Goal: Task Accomplishment & Management: Use online tool/utility

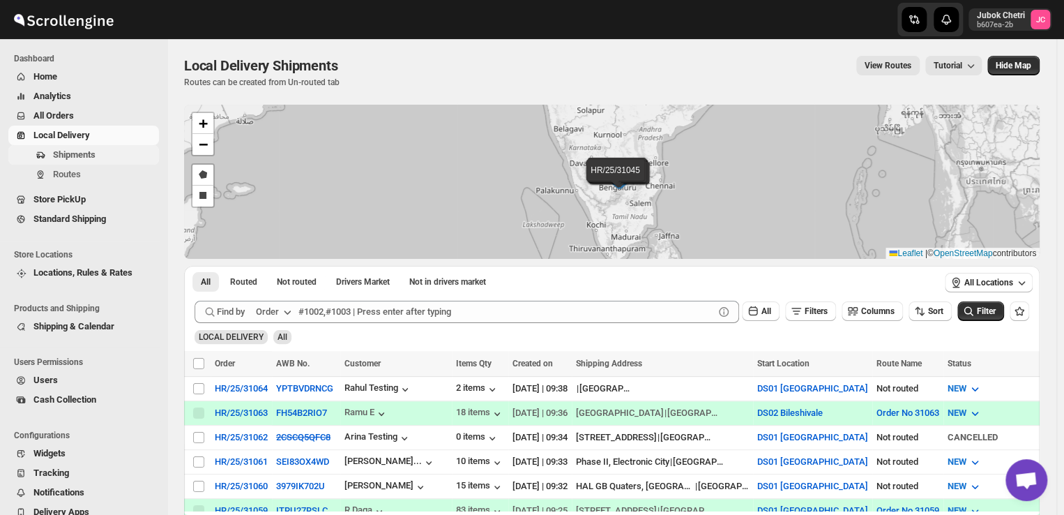
click at [73, 156] on span "Shipments" at bounding box center [74, 154] width 43 height 10
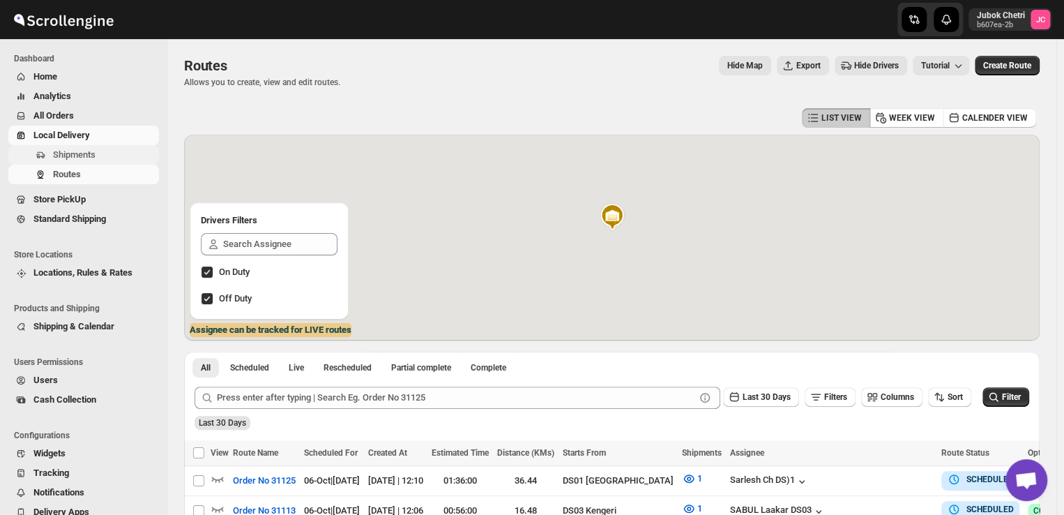
click at [98, 154] on span "Shipments" at bounding box center [104, 155] width 103 height 14
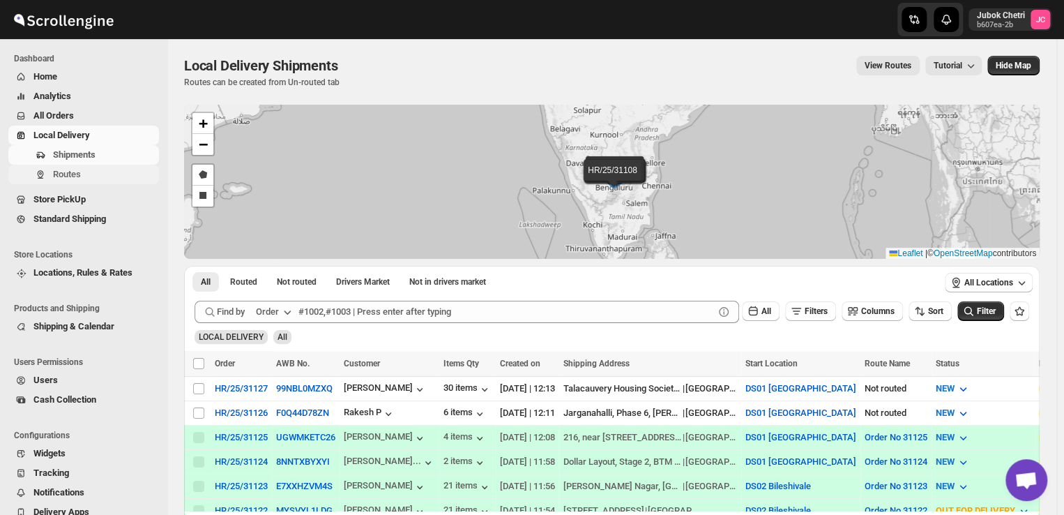
click at [81, 171] on span "Routes" at bounding box center [104, 174] width 103 height 14
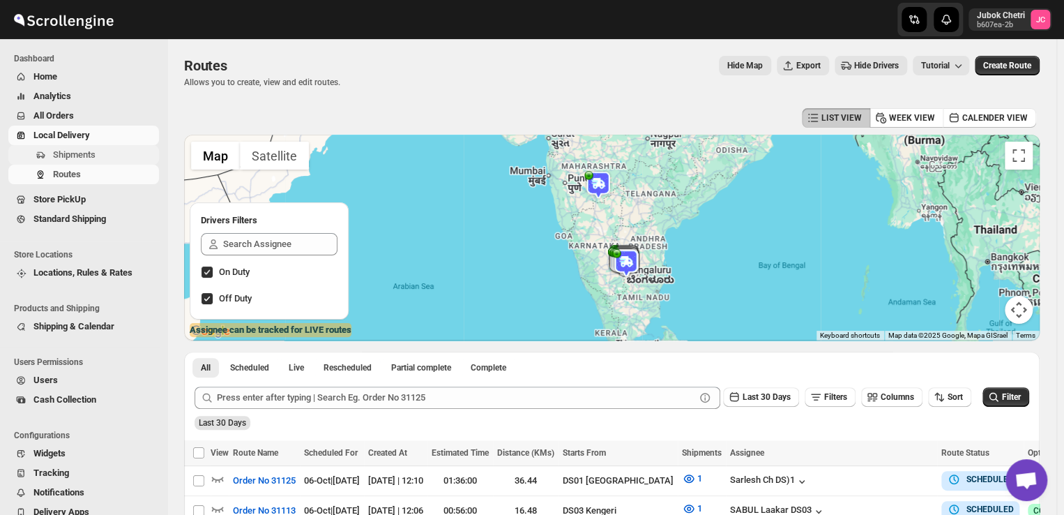
click at [86, 157] on span "Shipments" at bounding box center [74, 154] width 43 height 10
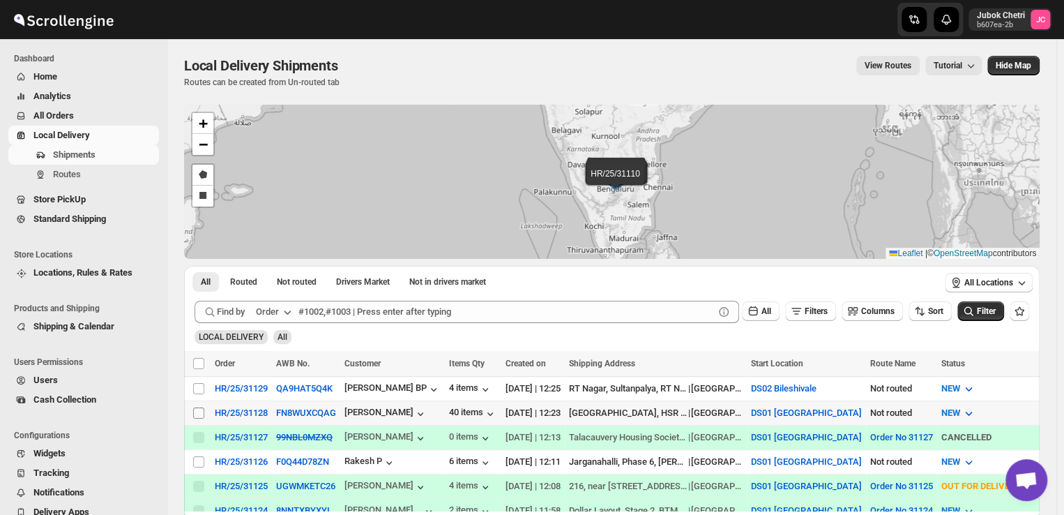
click at [199, 410] on input "Select shipment" at bounding box center [198, 412] width 11 height 11
checkbox input "true"
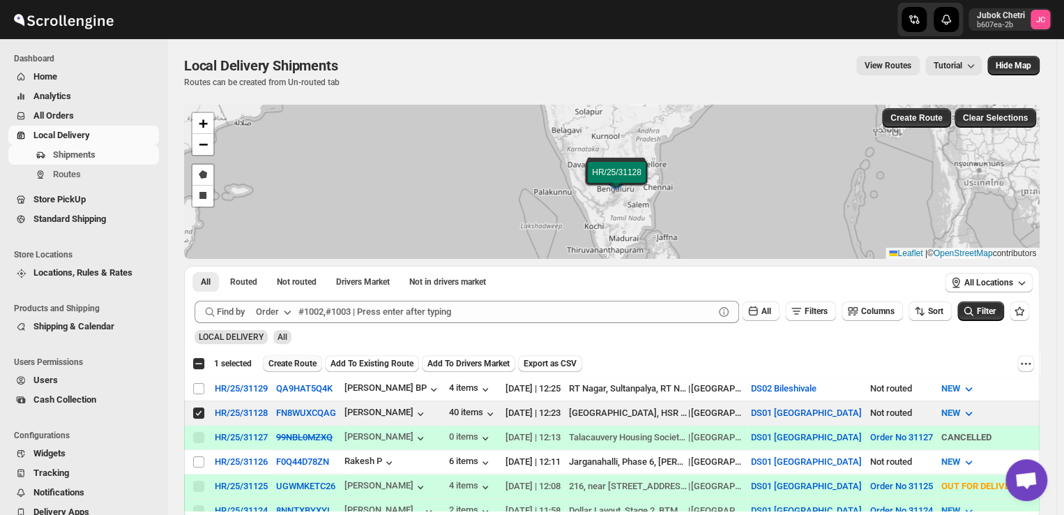
click at [293, 368] on span "Create Route" at bounding box center [292, 363] width 48 height 11
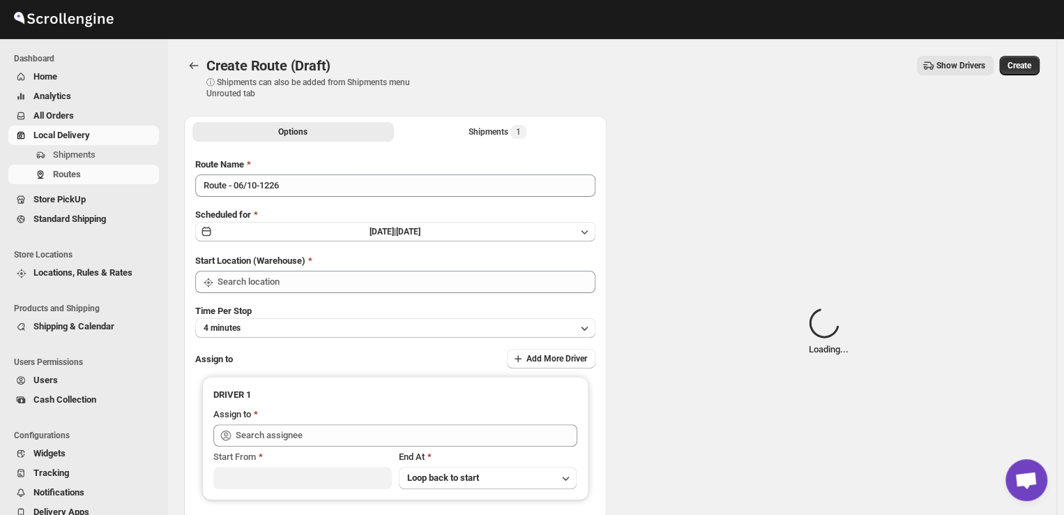
type input "DS01 [GEOGRAPHIC_DATA]"
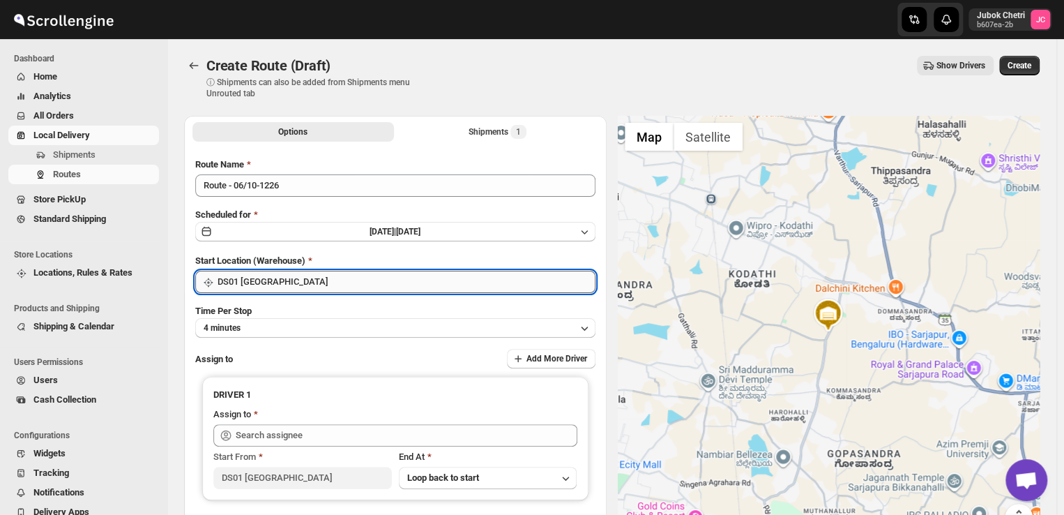
click at [365, 287] on input "DS01 [GEOGRAPHIC_DATA]" at bounding box center [407, 282] width 378 height 22
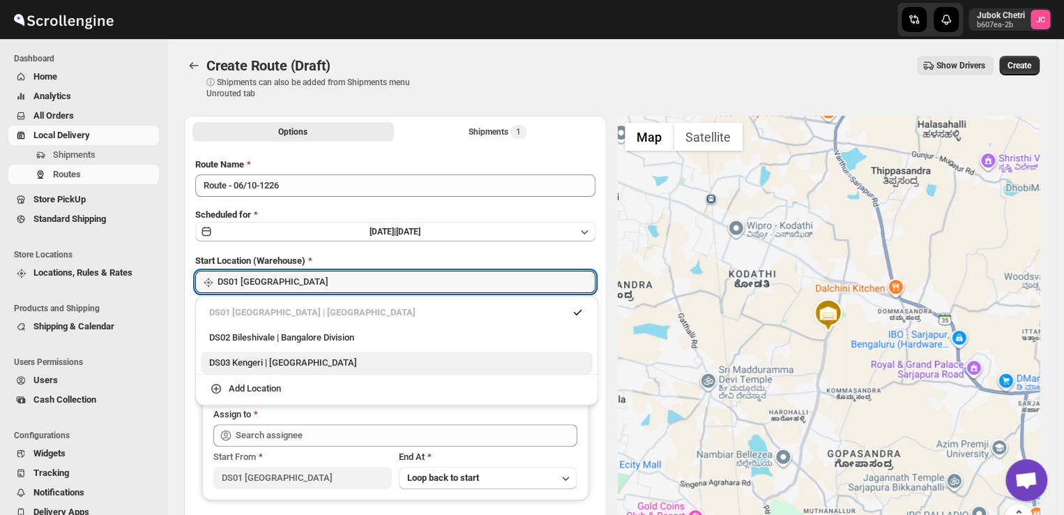
click at [310, 370] on div "DS03 Kengeri | Bengaluru" at bounding box center [397, 362] width 392 height 22
type input "DS03 Kengeri"
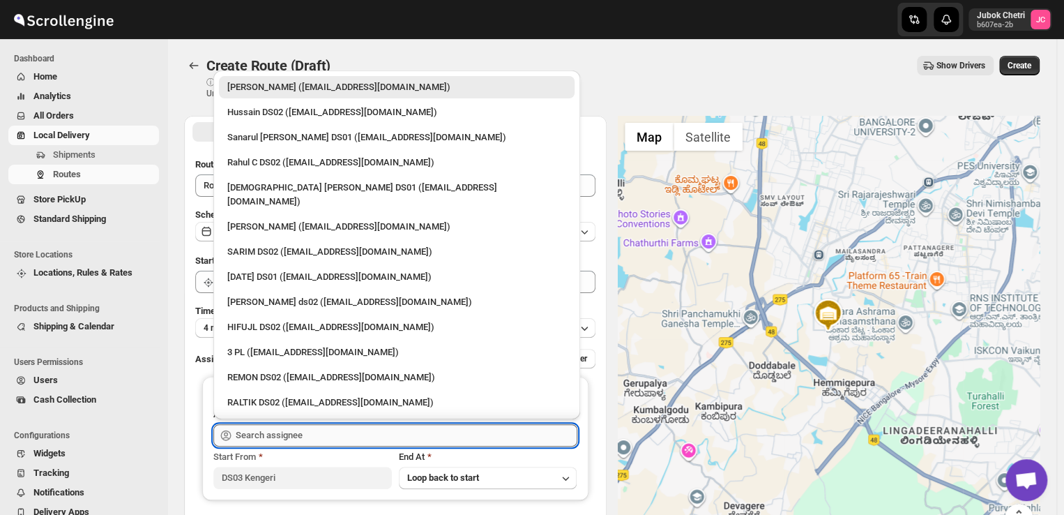
click at [335, 439] on input "text" at bounding box center [407, 435] width 342 height 22
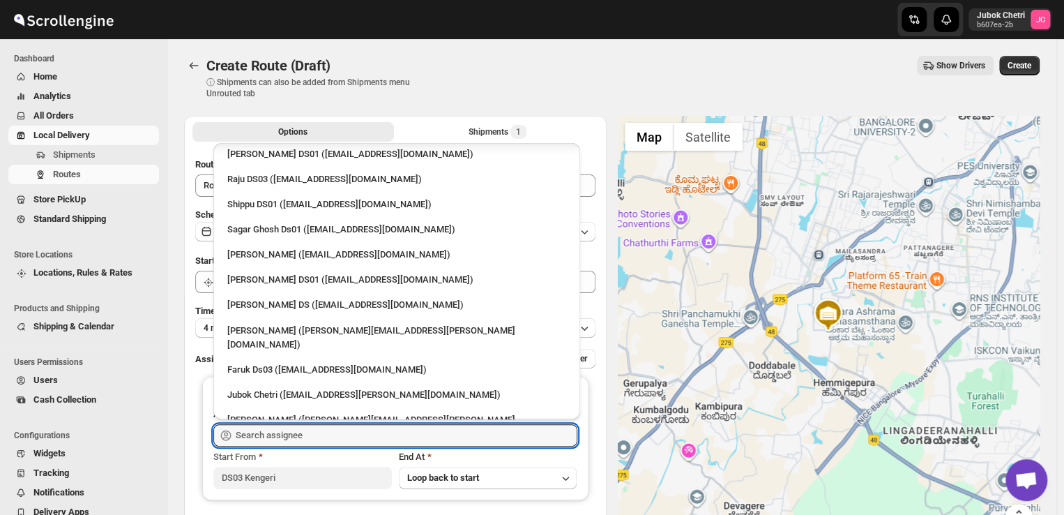
scroll to position [142, 0]
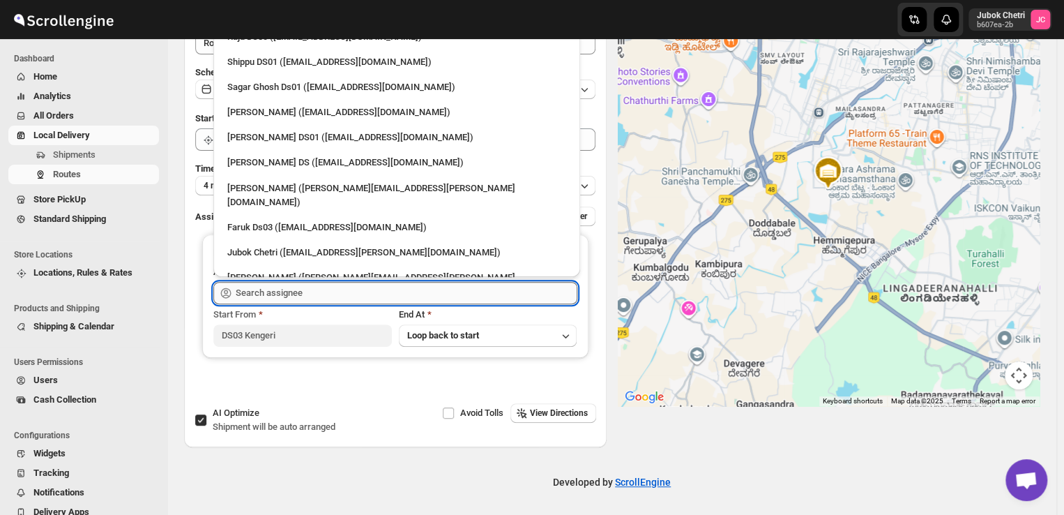
click at [281, 286] on input "text" at bounding box center [407, 293] width 342 height 22
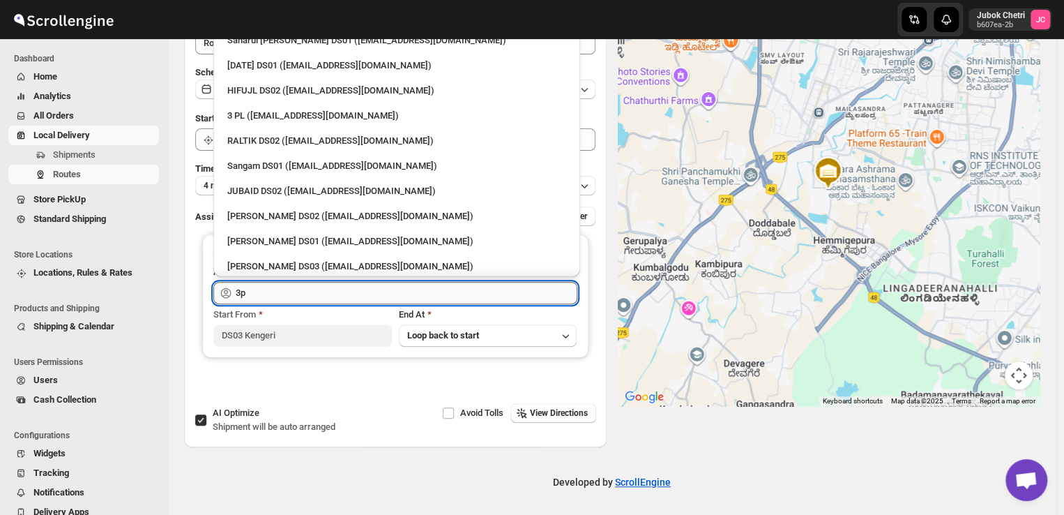
scroll to position [0, 0]
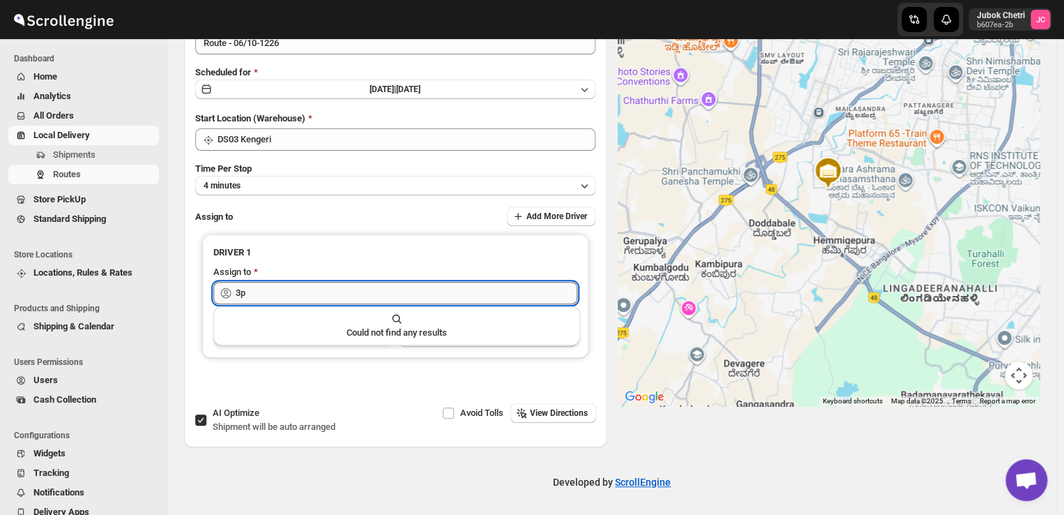
type input "3"
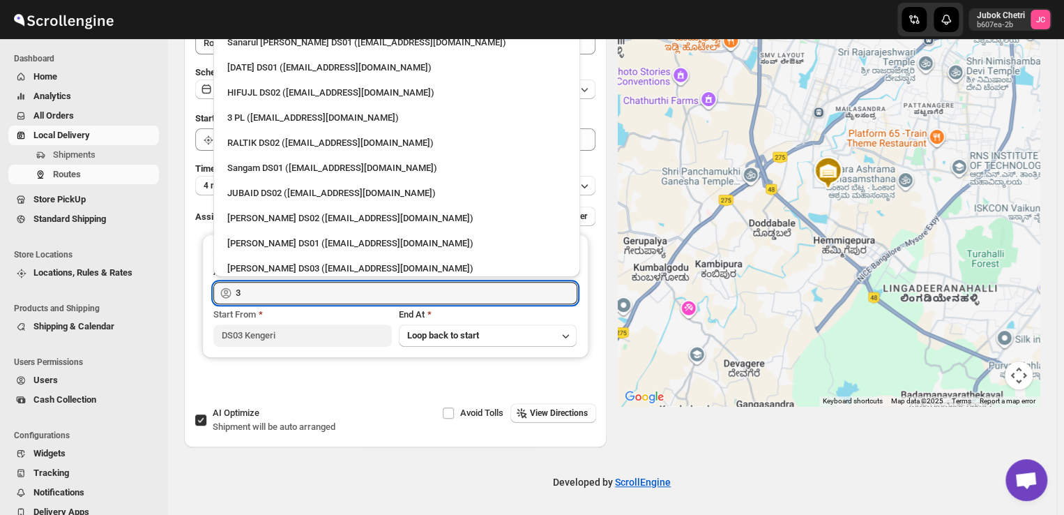
type input "3"
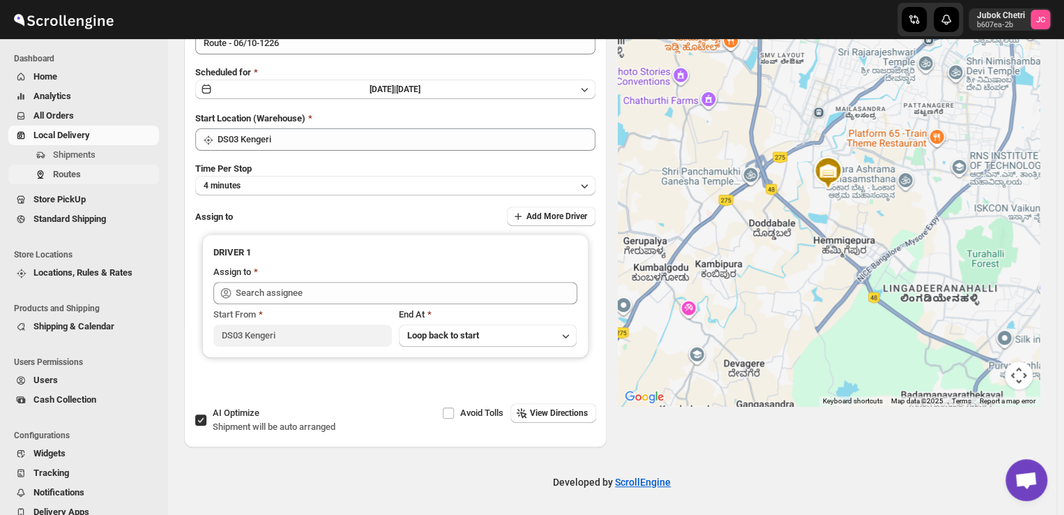
click at [59, 166] on button "Routes" at bounding box center [83, 175] width 151 height 20
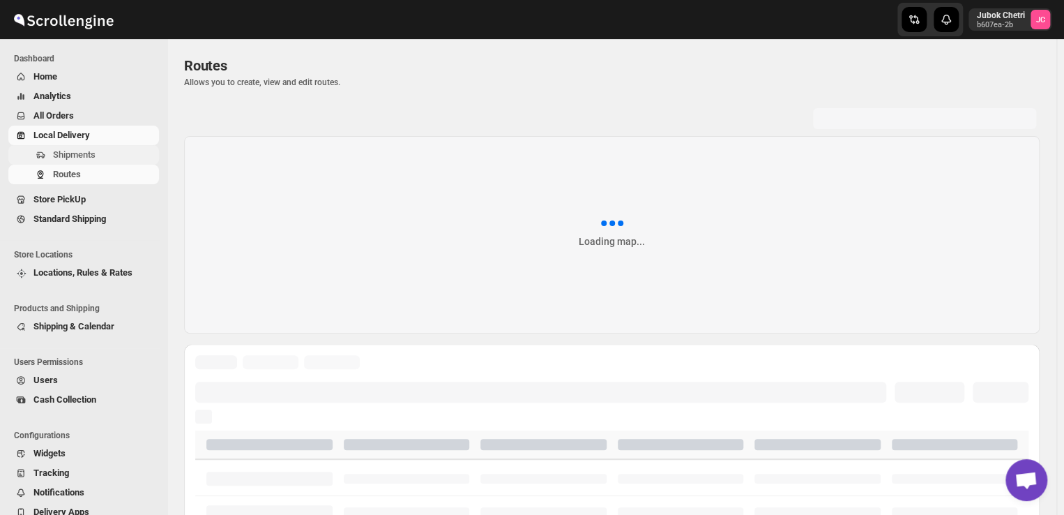
click at [78, 151] on span "Shipments" at bounding box center [74, 154] width 43 height 10
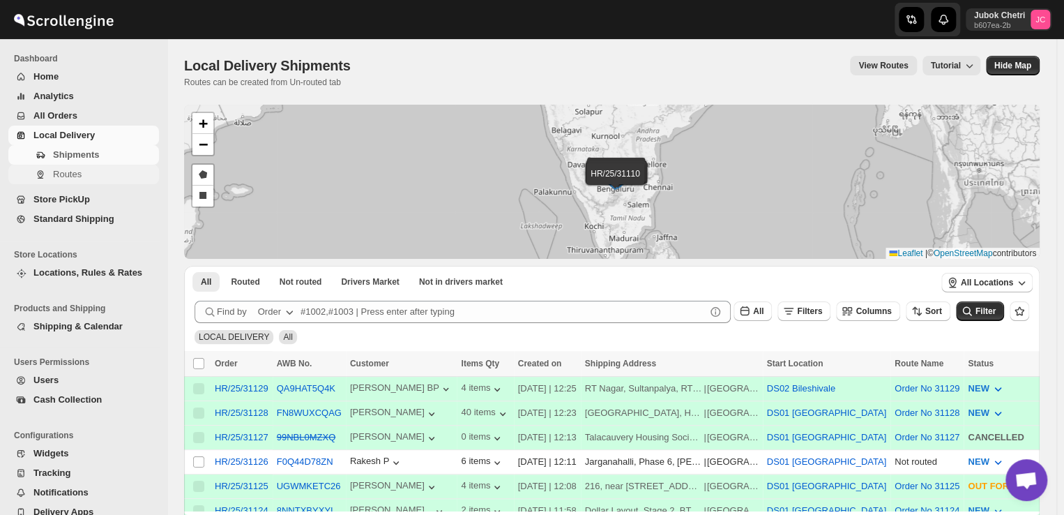
click at [78, 177] on span "Routes" at bounding box center [67, 174] width 29 height 10
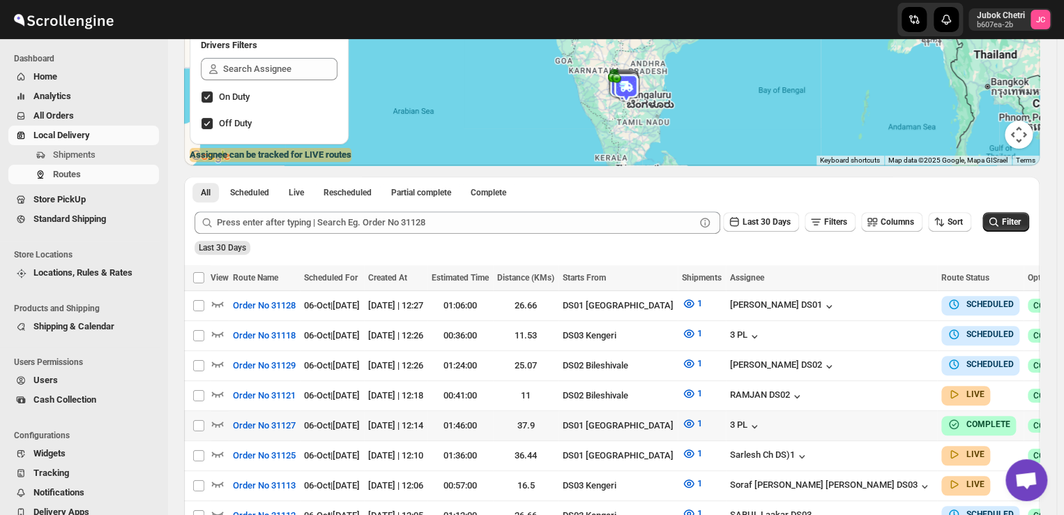
scroll to position [166, 0]
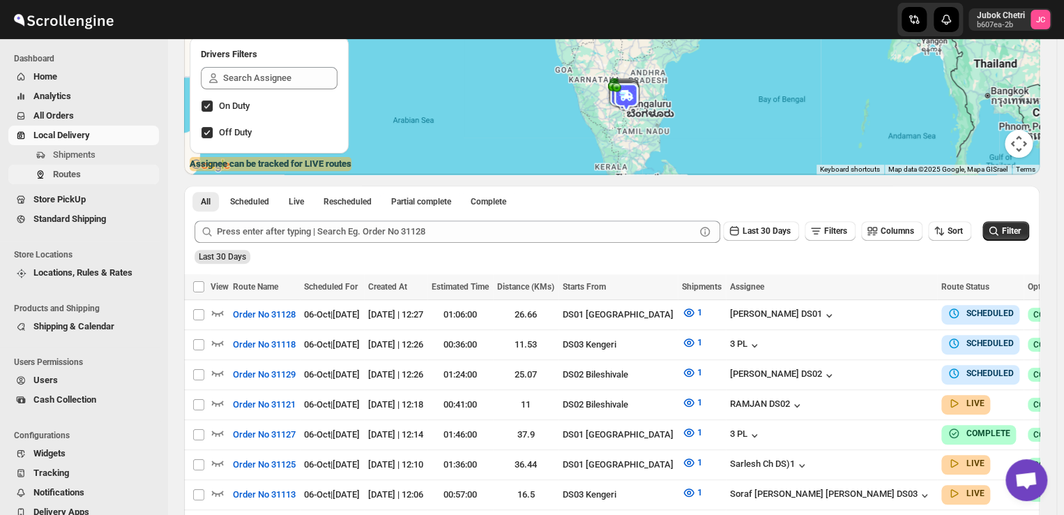
click at [81, 174] on span "Routes" at bounding box center [67, 174] width 28 height 10
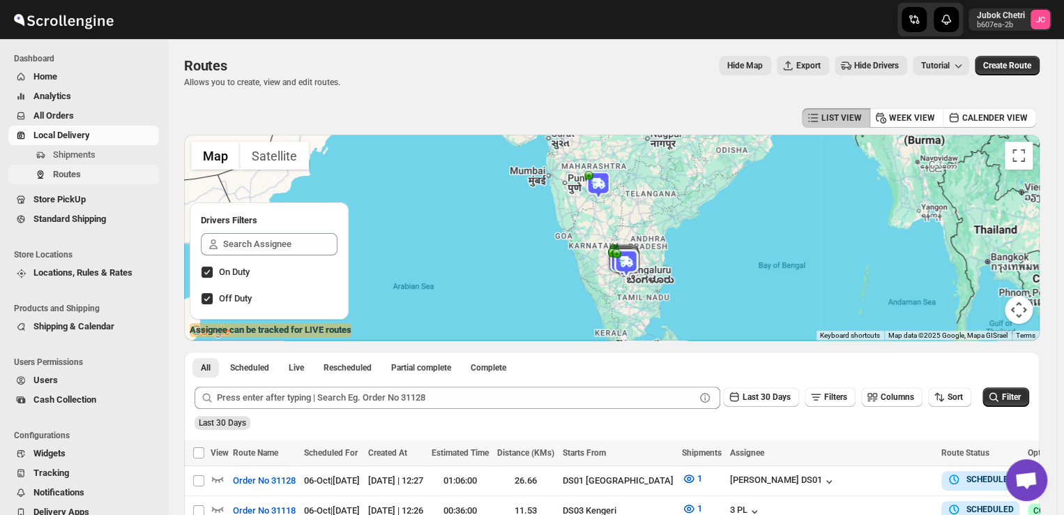
click at [79, 178] on span "Routes" at bounding box center [67, 174] width 28 height 10
click at [87, 150] on span "Shipments" at bounding box center [74, 154] width 43 height 10
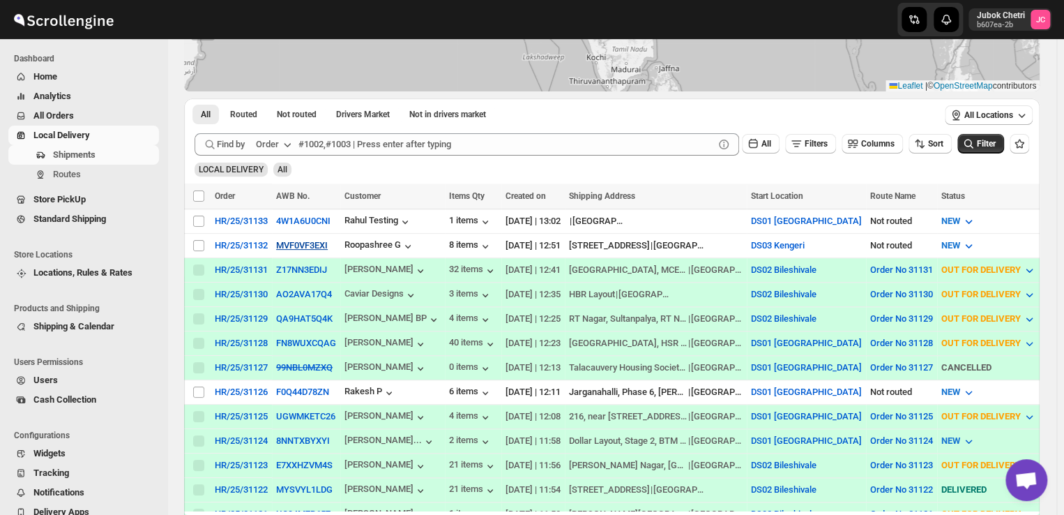
scroll to position [170, 0]
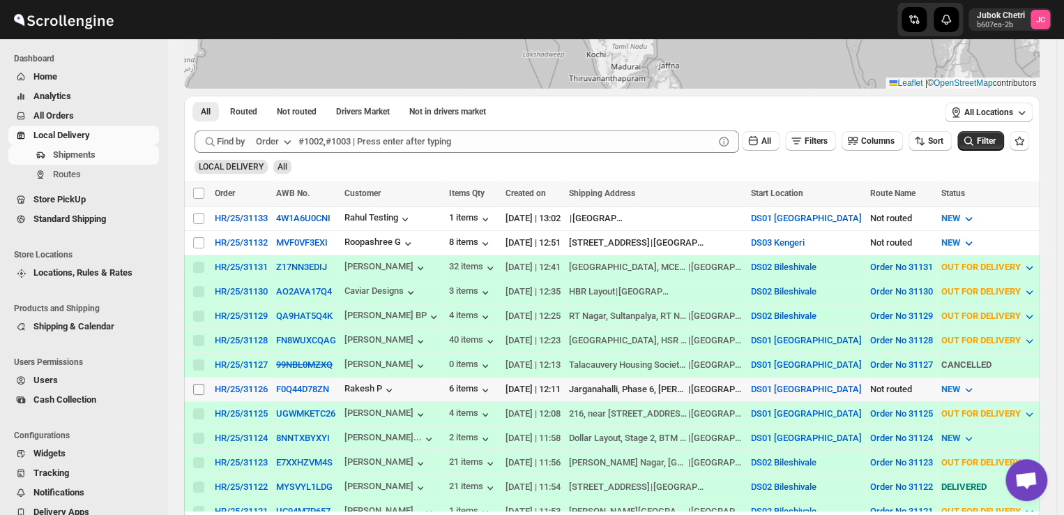
click at [198, 385] on input "Select shipment" at bounding box center [198, 389] width 11 height 11
checkbox input "true"
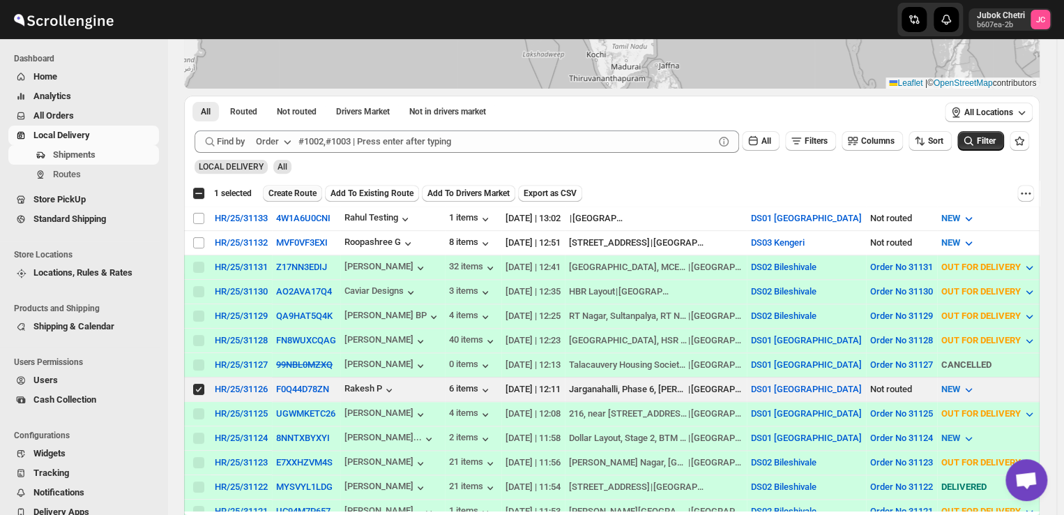
click at [292, 193] on span "Create Route" at bounding box center [292, 193] width 48 height 11
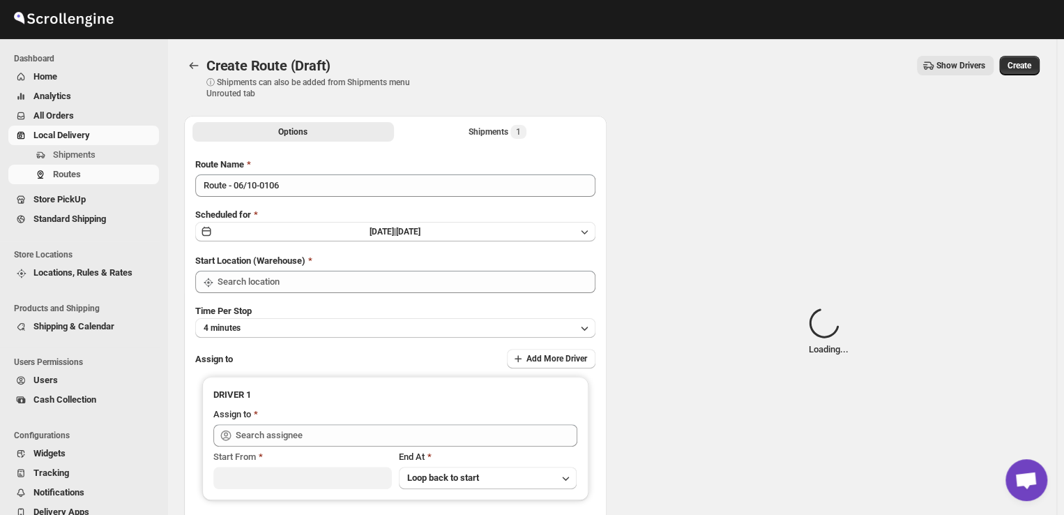
type input "DS01 [GEOGRAPHIC_DATA]"
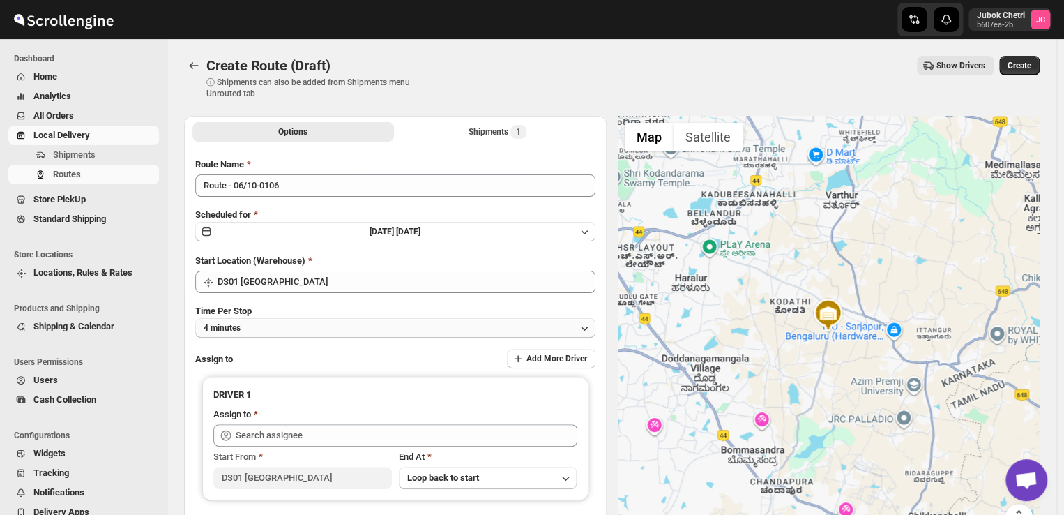
click at [370, 333] on button "4 minutes" at bounding box center [395, 328] width 400 height 20
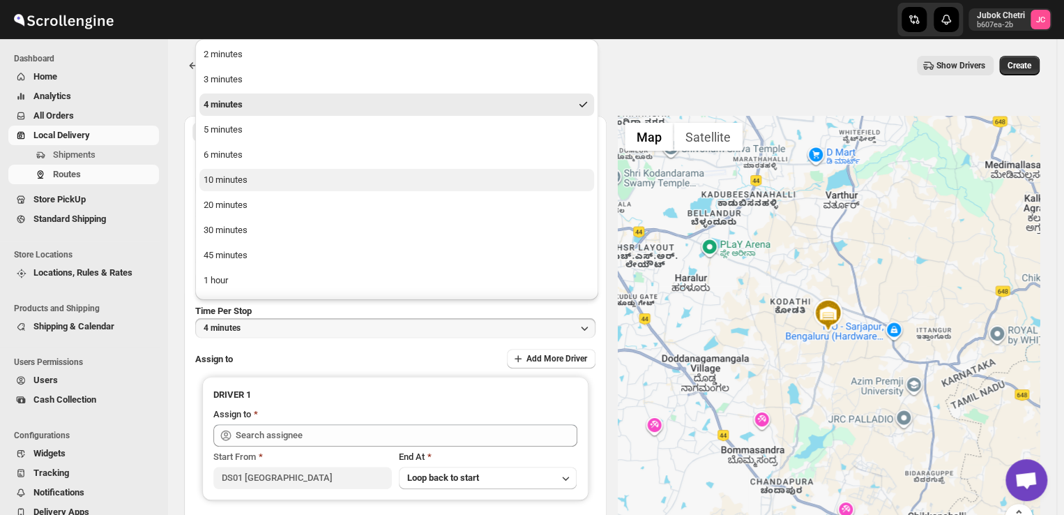
click at [238, 184] on div "10 minutes" at bounding box center [226, 180] width 44 height 14
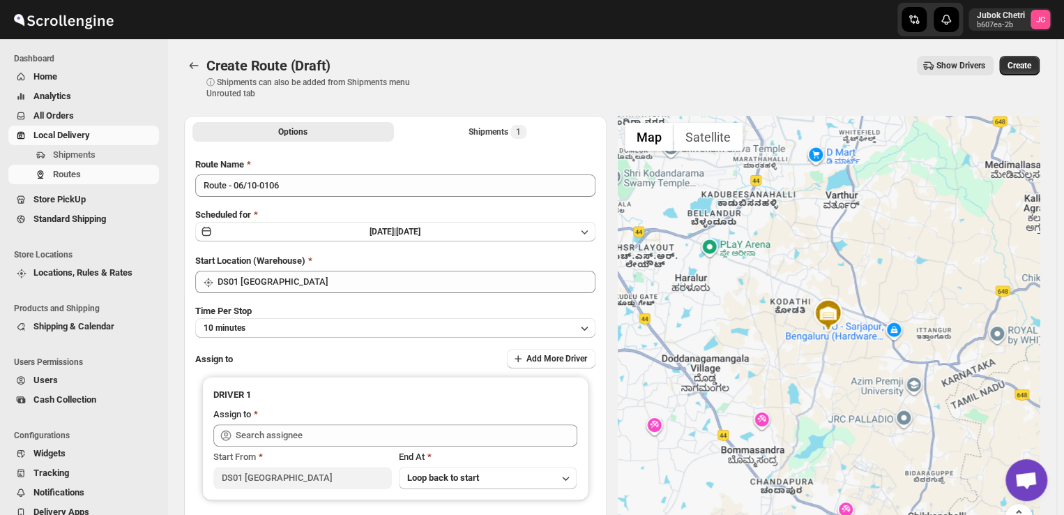
scroll to position [84, 0]
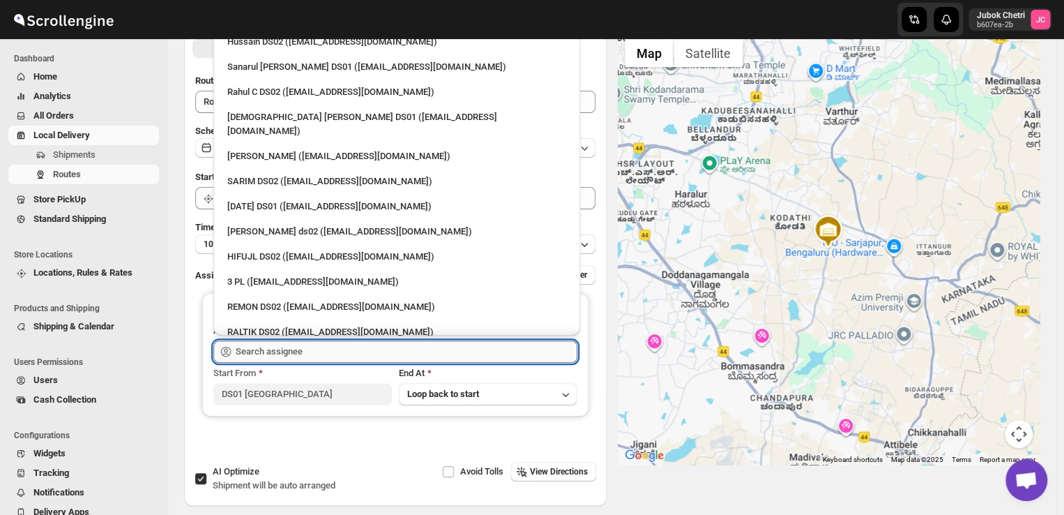
click at [302, 352] on input "text" at bounding box center [407, 351] width 342 height 22
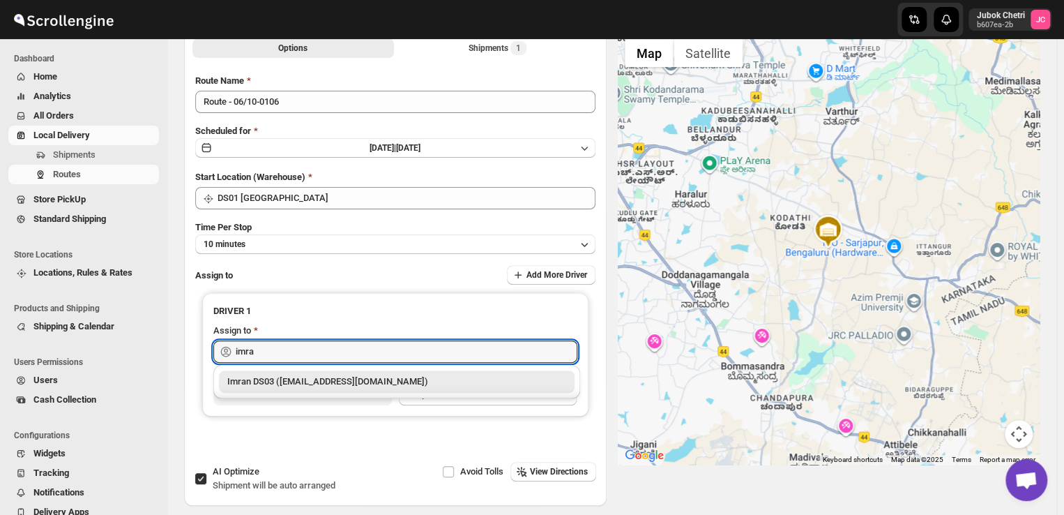
click at [268, 381] on div "Imran DS03 ([EMAIL_ADDRESS][DOMAIN_NAME])" at bounding box center [396, 382] width 339 height 14
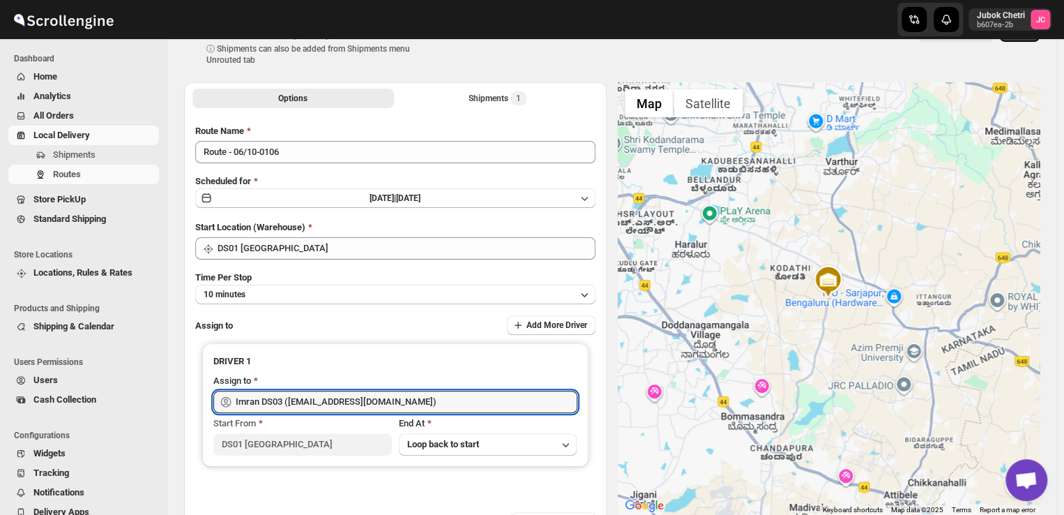
scroll to position [33, 0]
type input "Imran DS03 ([EMAIL_ADDRESS][DOMAIN_NAME])"
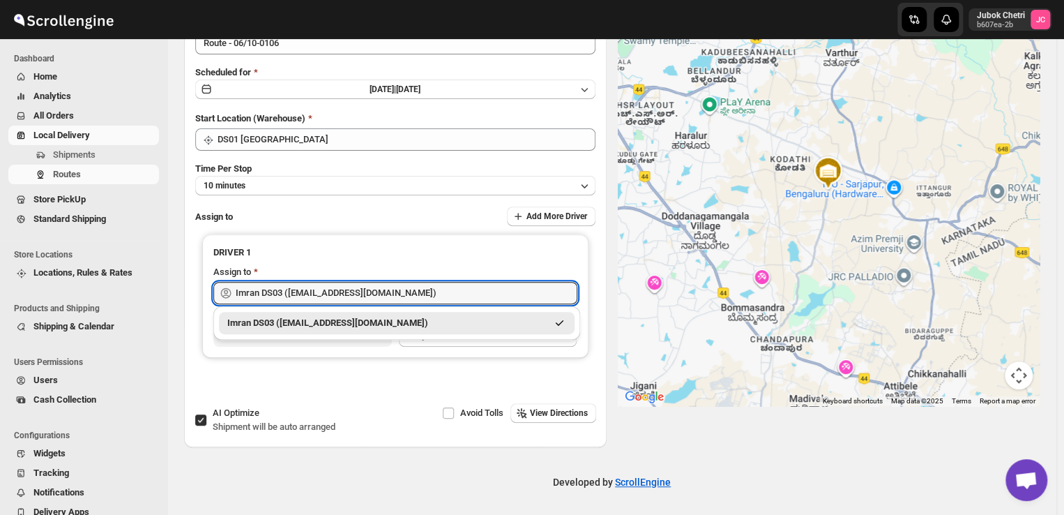
scroll to position [0, 0]
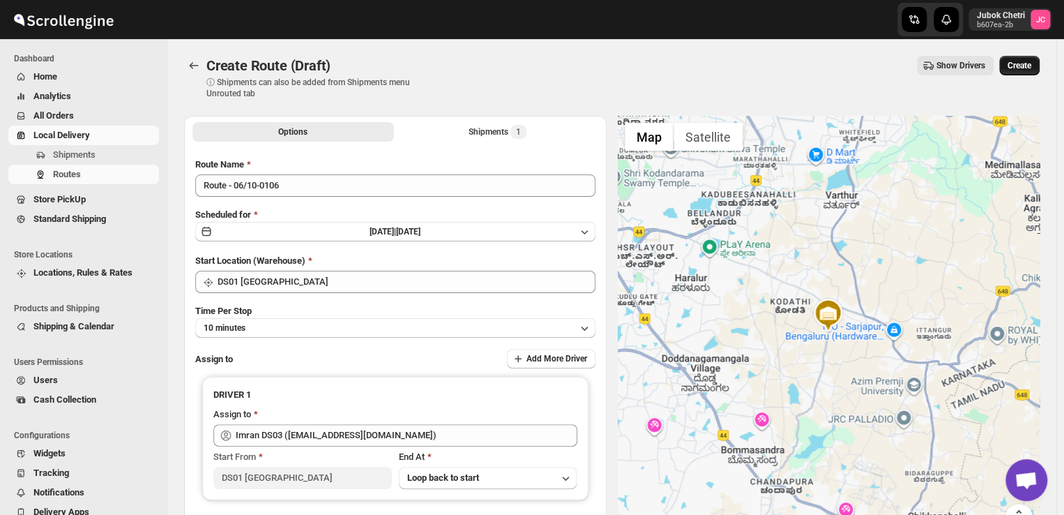
click at [1026, 59] on button "Create" at bounding box center [1019, 66] width 40 height 20
